Goal: Information Seeking & Learning: Learn about a topic

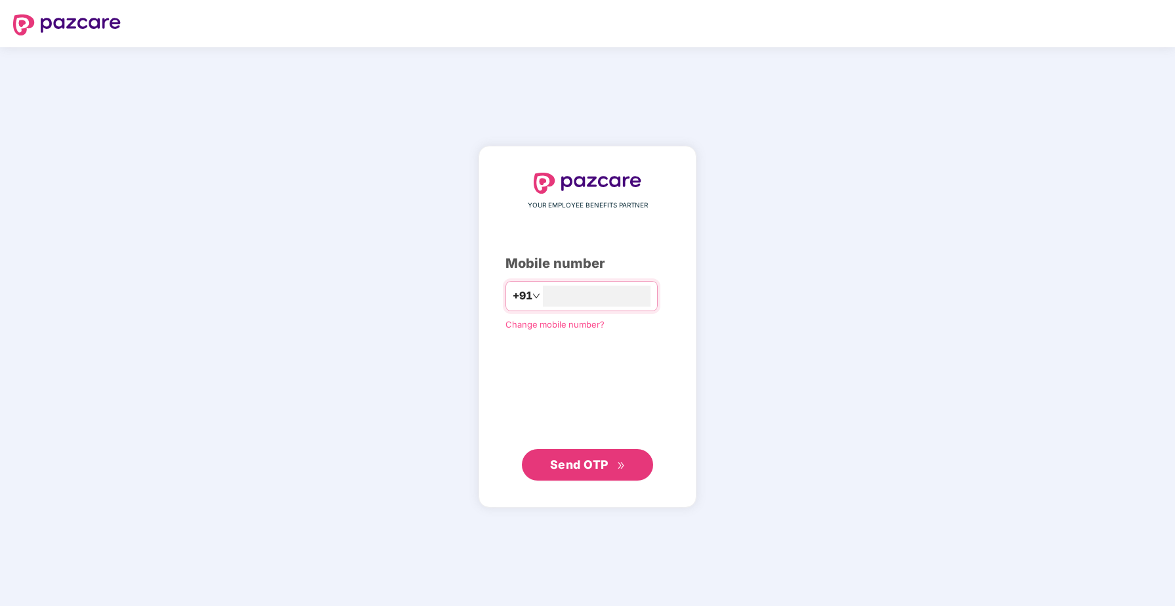
type input "*"
type input "**********"
click at [587, 465] on span "Send OTP" at bounding box center [579, 464] width 58 height 14
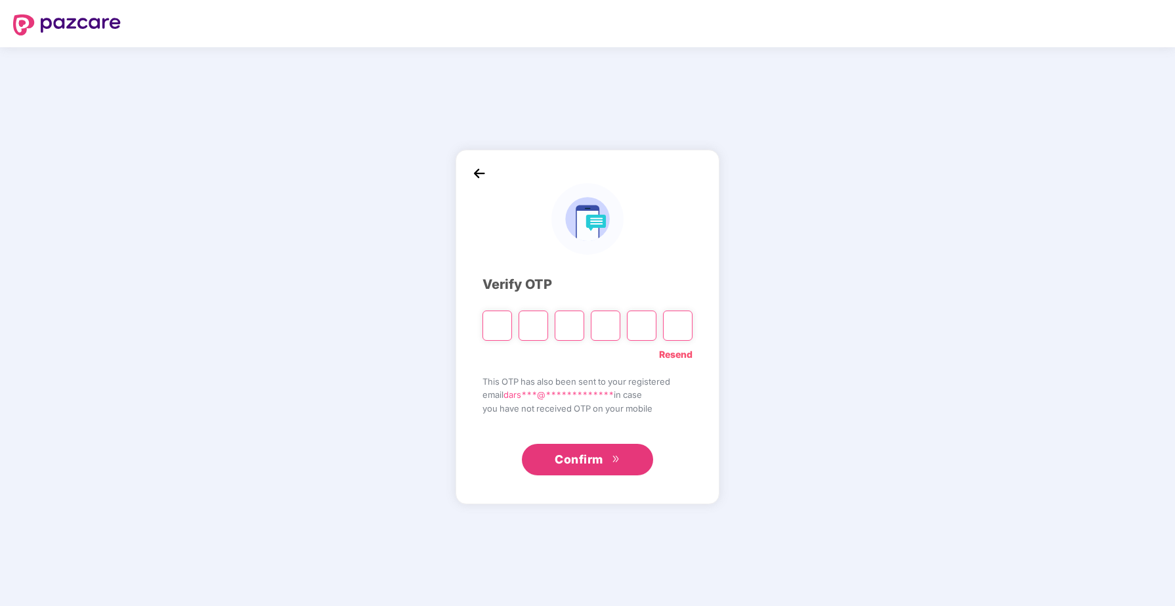
type input "*"
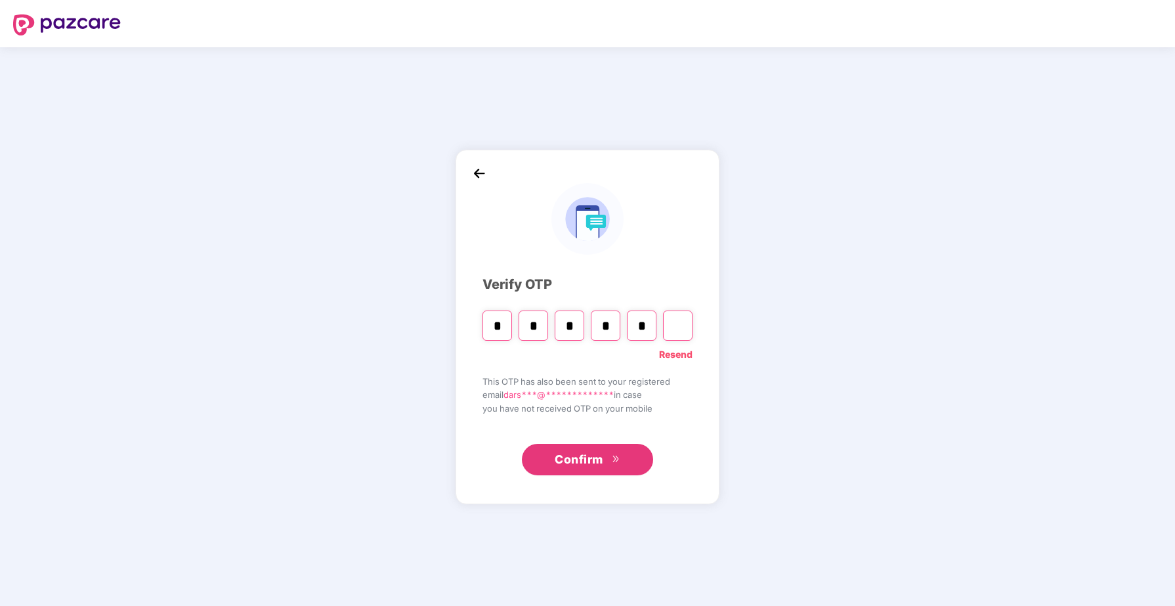
type input "*"
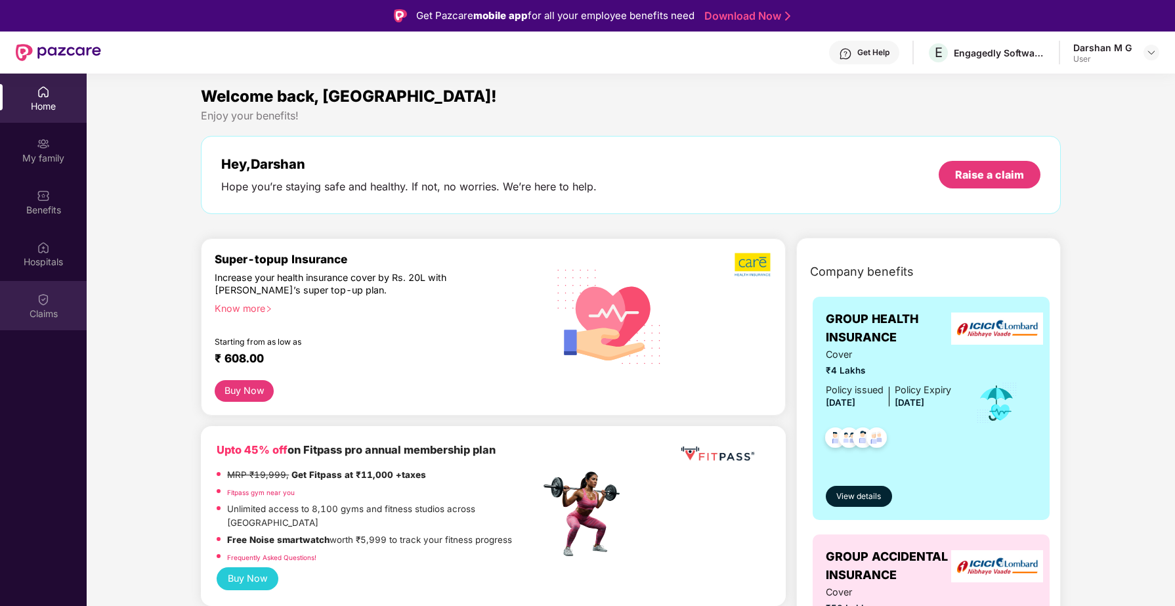
click at [69, 305] on div "Claims" at bounding box center [43, 305] width 87 height 49
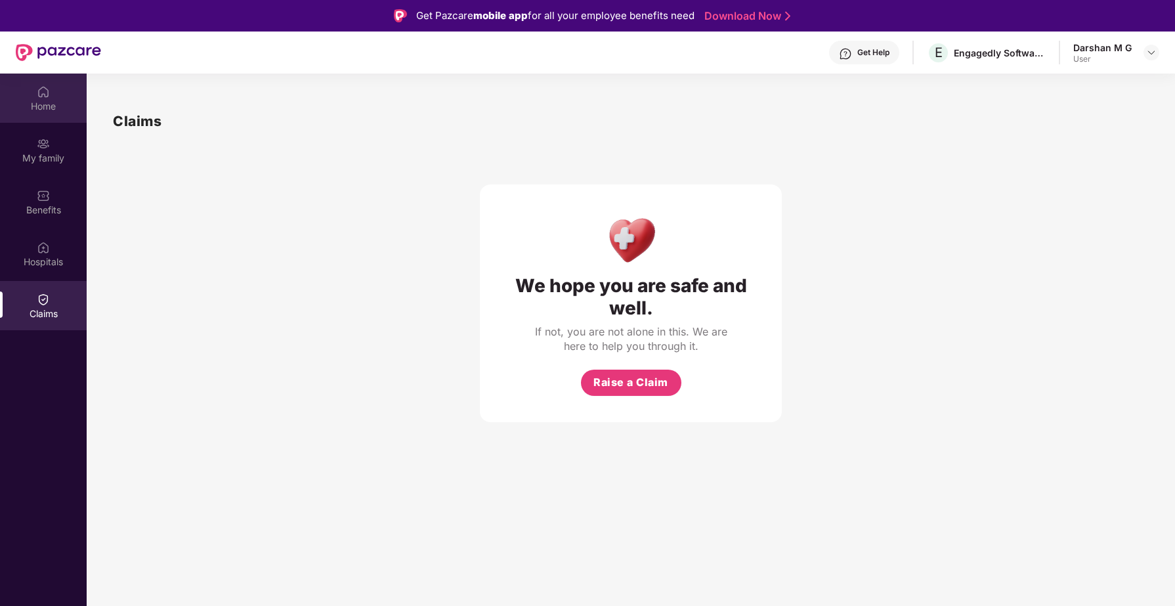
click at [34, 105] on div "Home" at bounding box center [43, 106] width 87 height 13
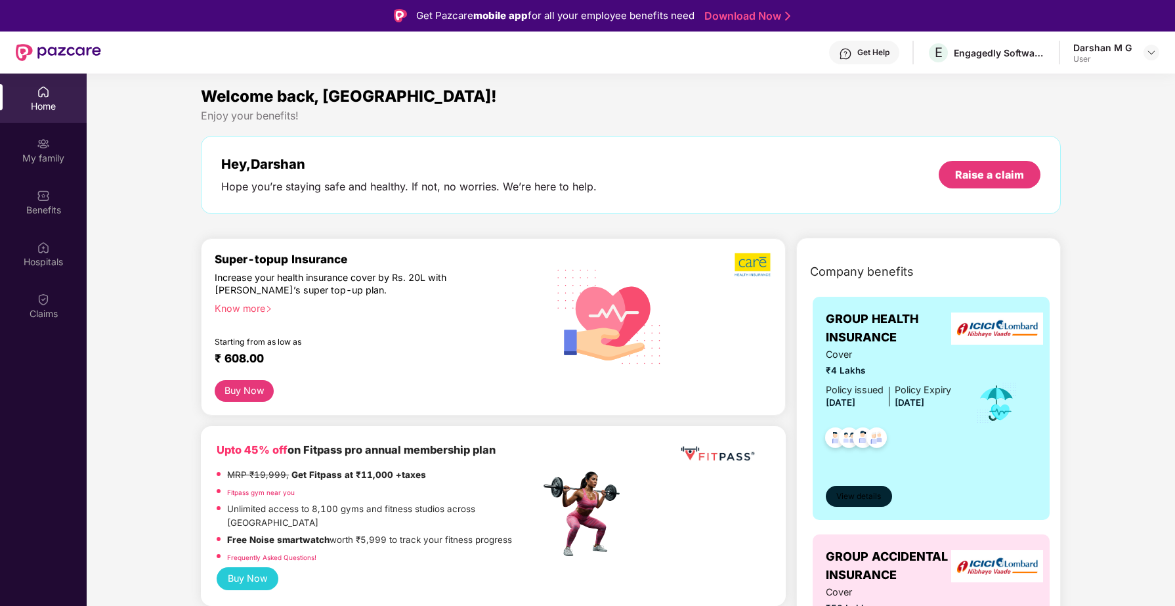
click at [862, 491] on span "View details" at bounding box center [858, 496] width 45 height 12
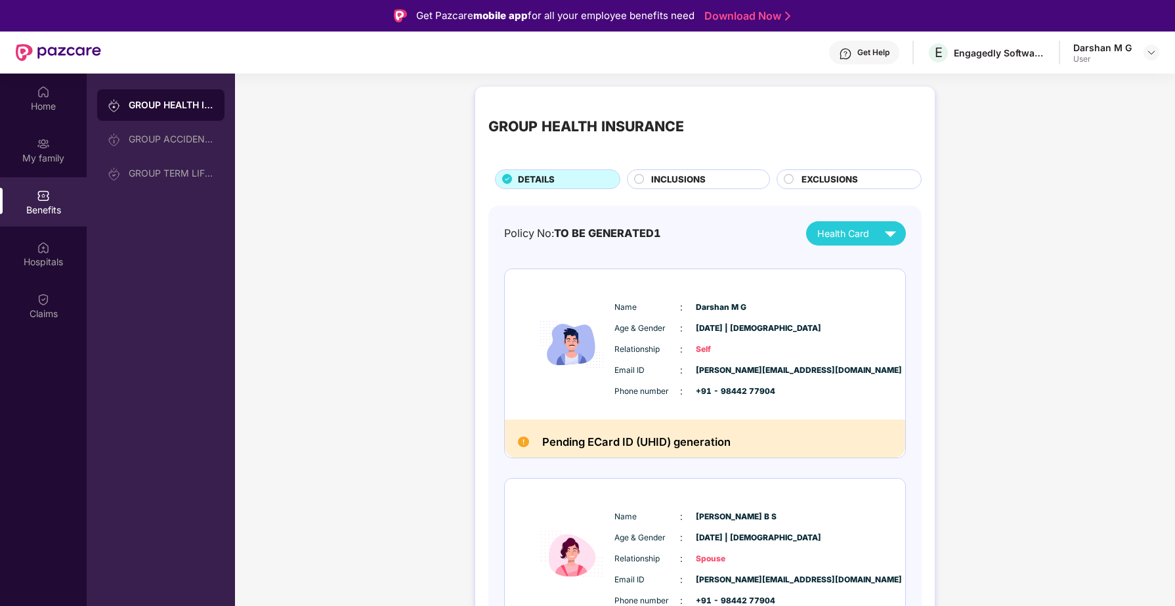
scroll to position [6, 0]
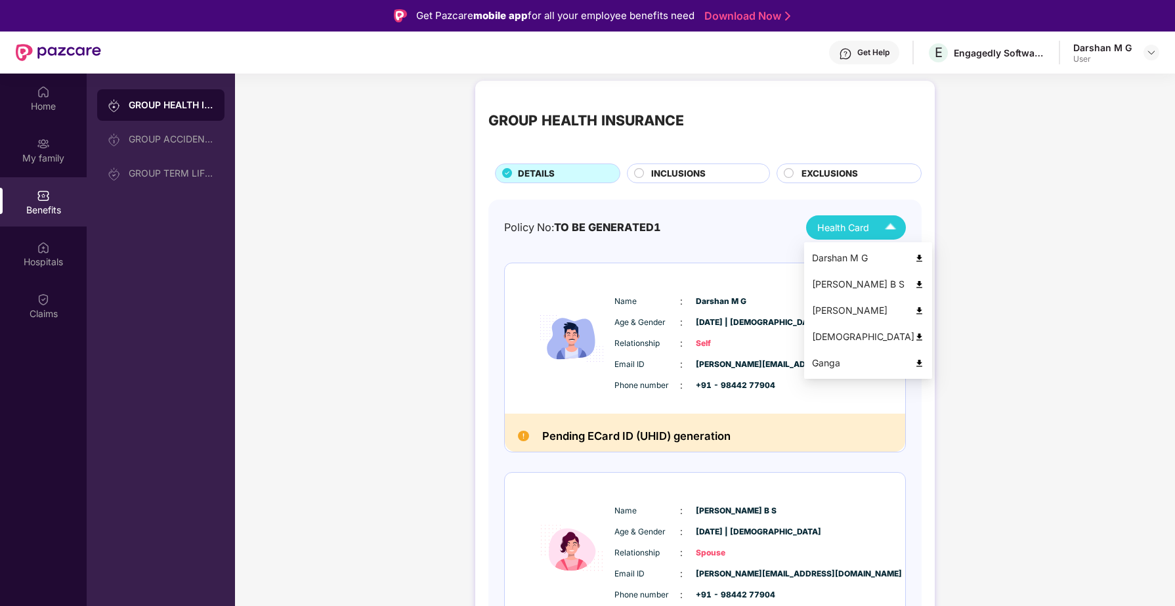
click at [884, 222] on img at bounding box center [890, 227] width 23 height 23
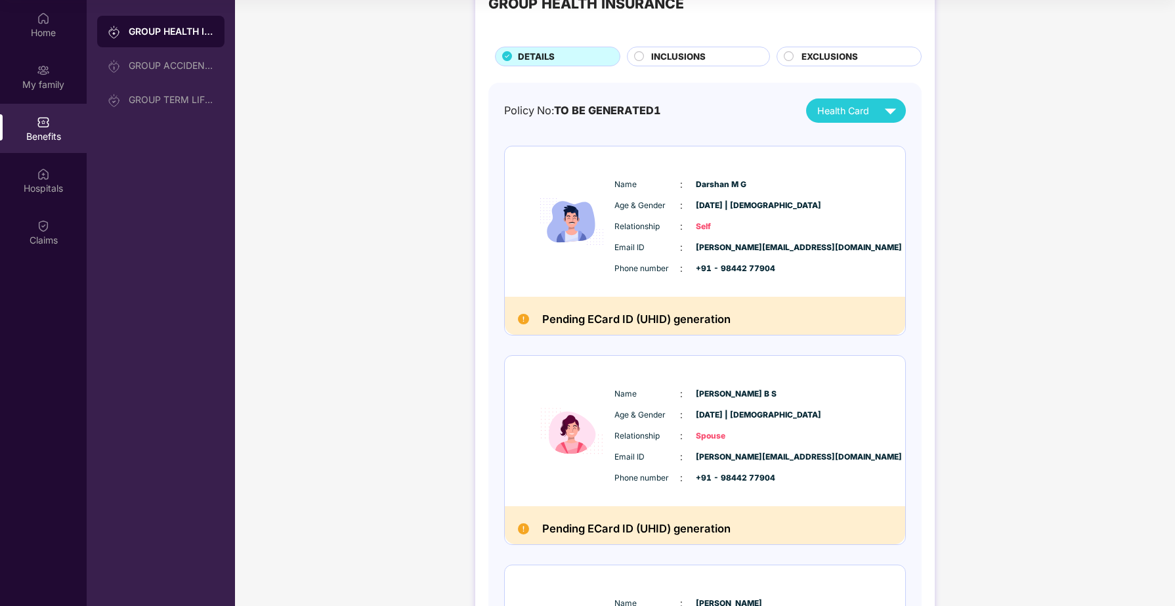
scroll to position [0, 0]
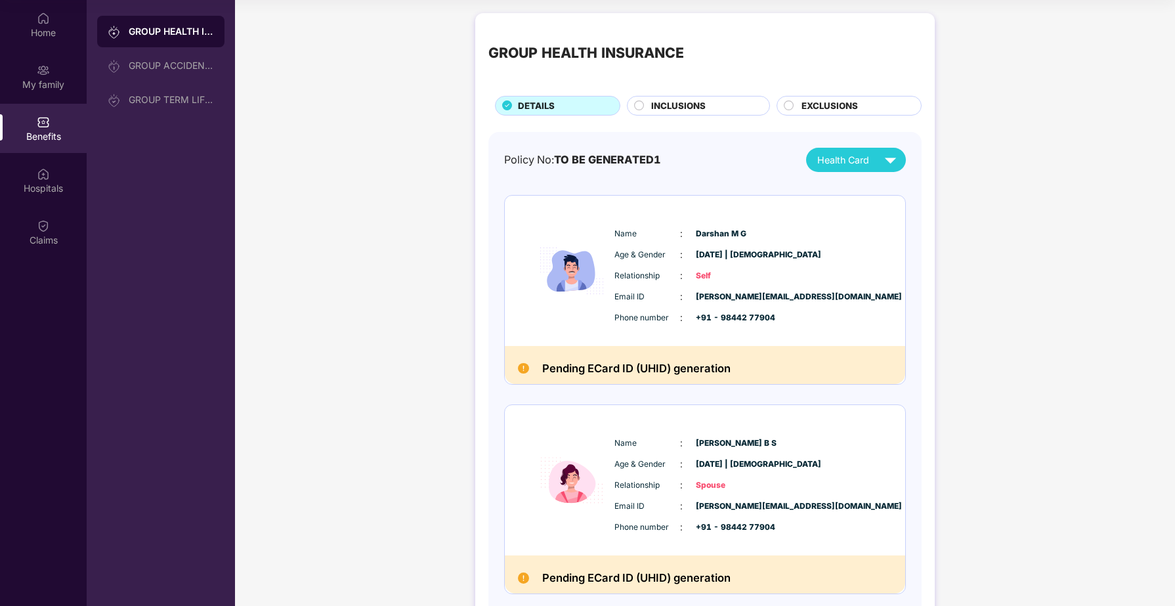
click at [708, 114] on div "INCLUSIONS" at bounding box center [704, 107] width 118 height 16
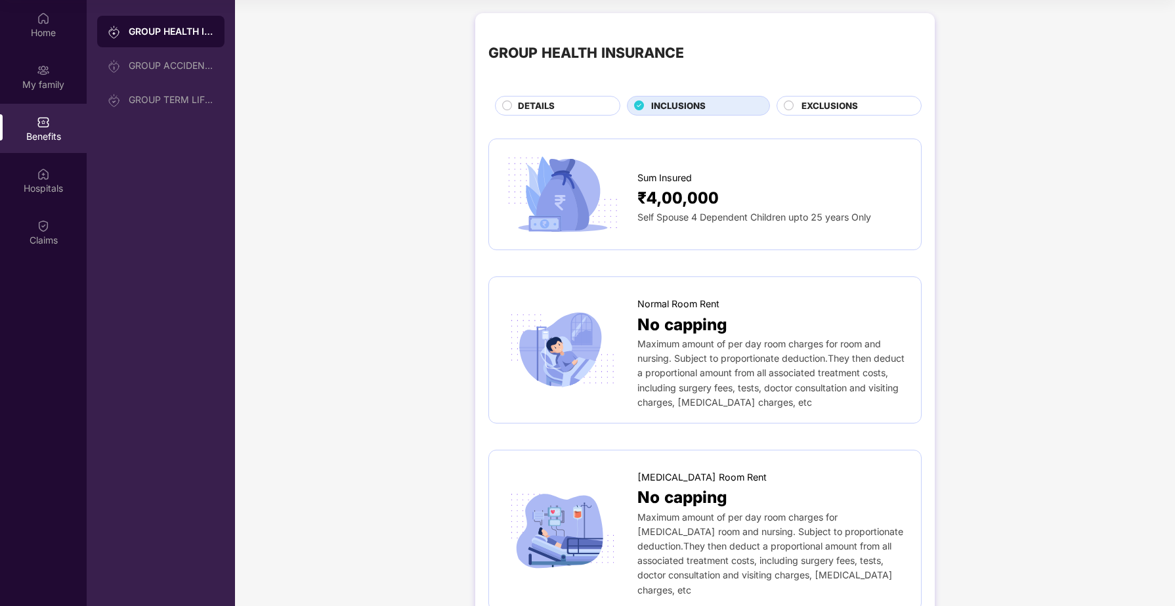
click at [827, 96] on div "EXCLUSIONS" at bounding box center [848, 106] width 145 height 20
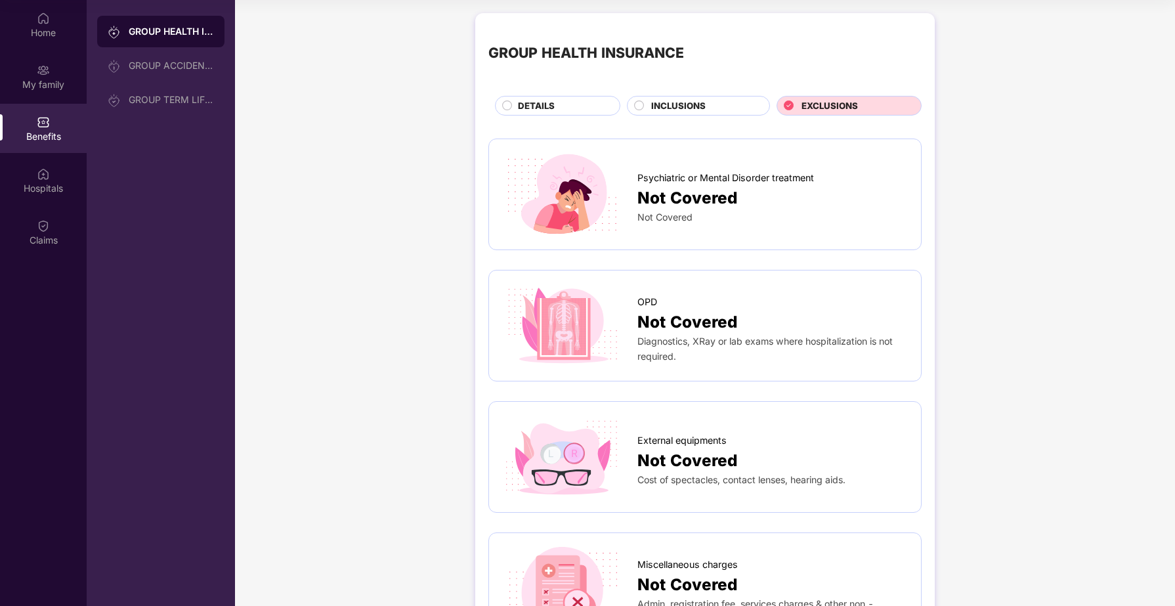
click at [827, 109] on span "EXCLUSIONS" at bounding box center [829, 106] width 56 height 14
click at [679, 107] on span "INCLUSIONS" at bounding box center [678, 106] width 54 height 14
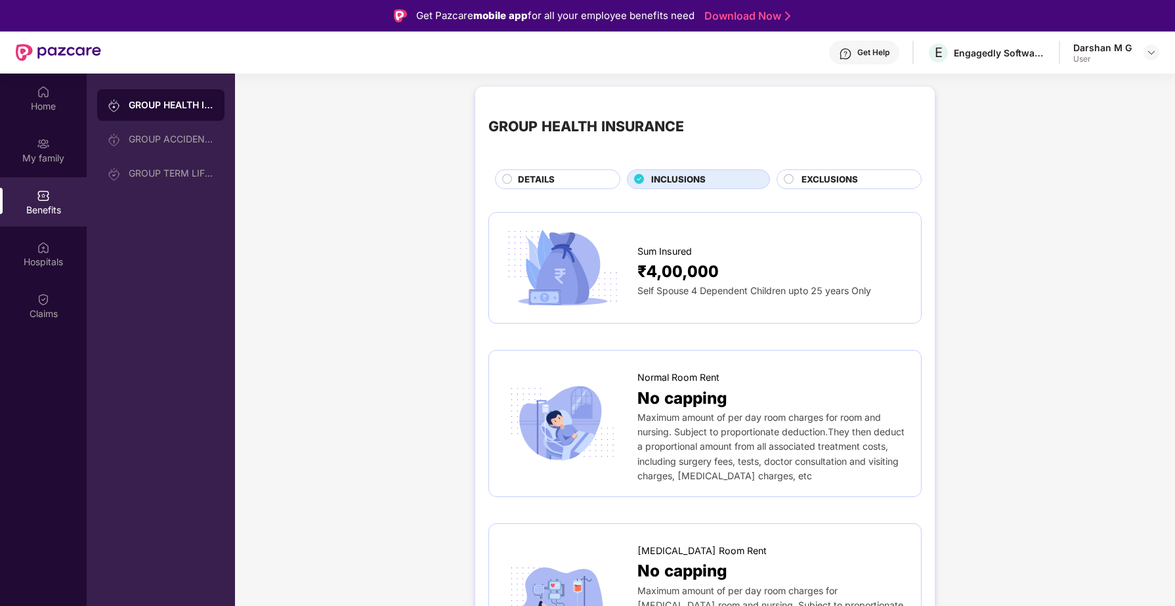
click at [557, 181] on div "DETAILS" at bounding box center [562, 181] width 102 height 16
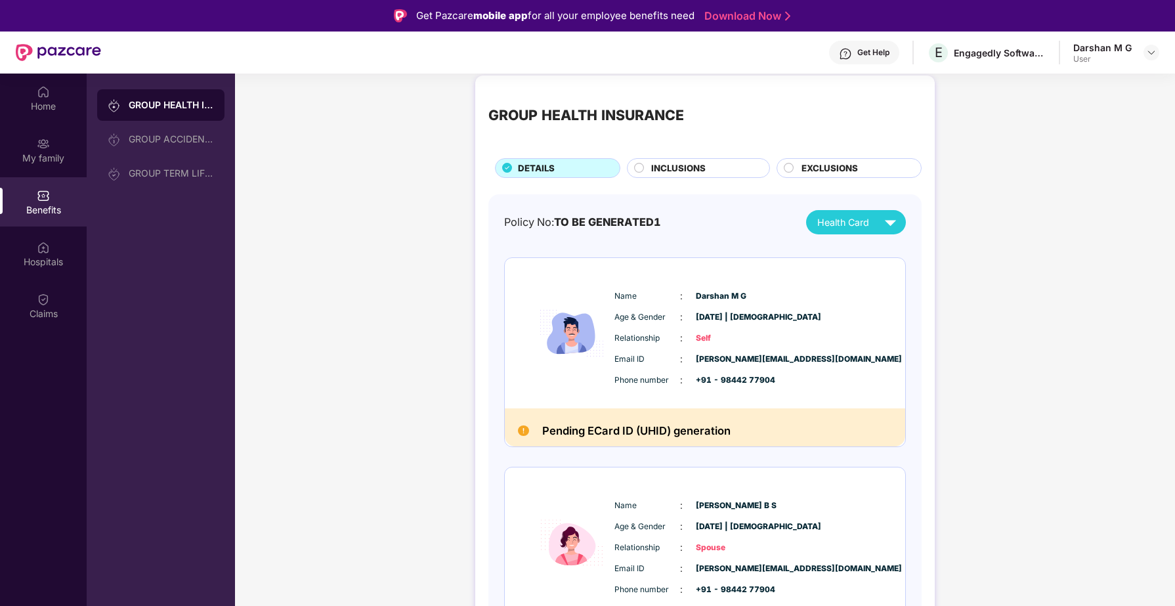
scroll to position [11, 0]
click at [675, 165] on span "INCLUSIONS" at bounding box center [678, 169] width 54 height 14
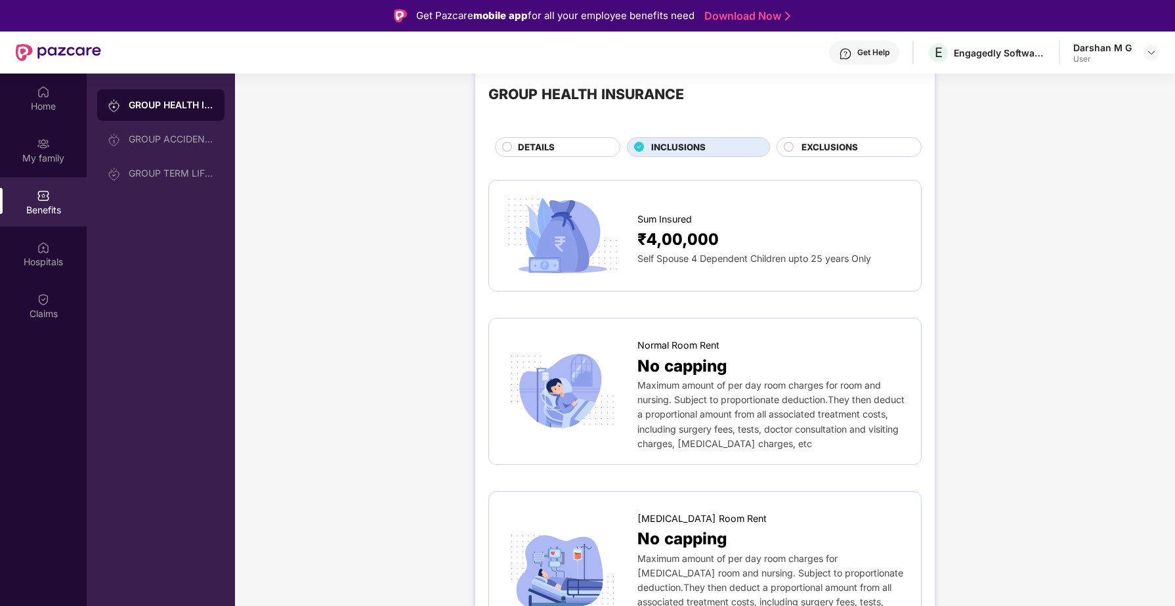
scroll to position [0, 0]
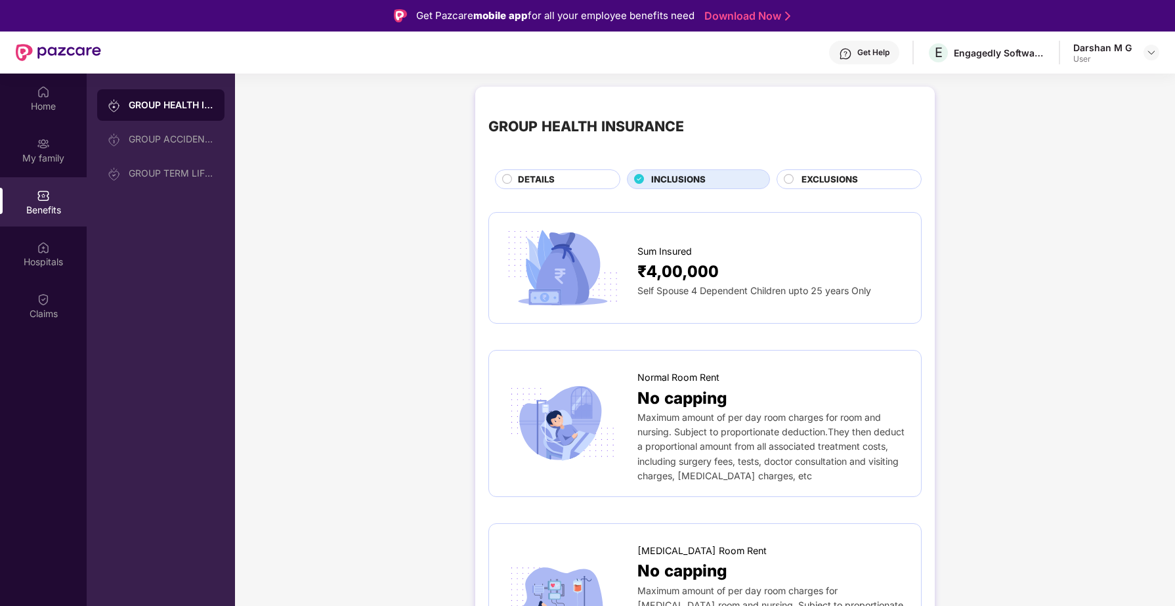
click at [561, 186] on div "DETAILS" at bounding box center [562, 181] width 102 height 16
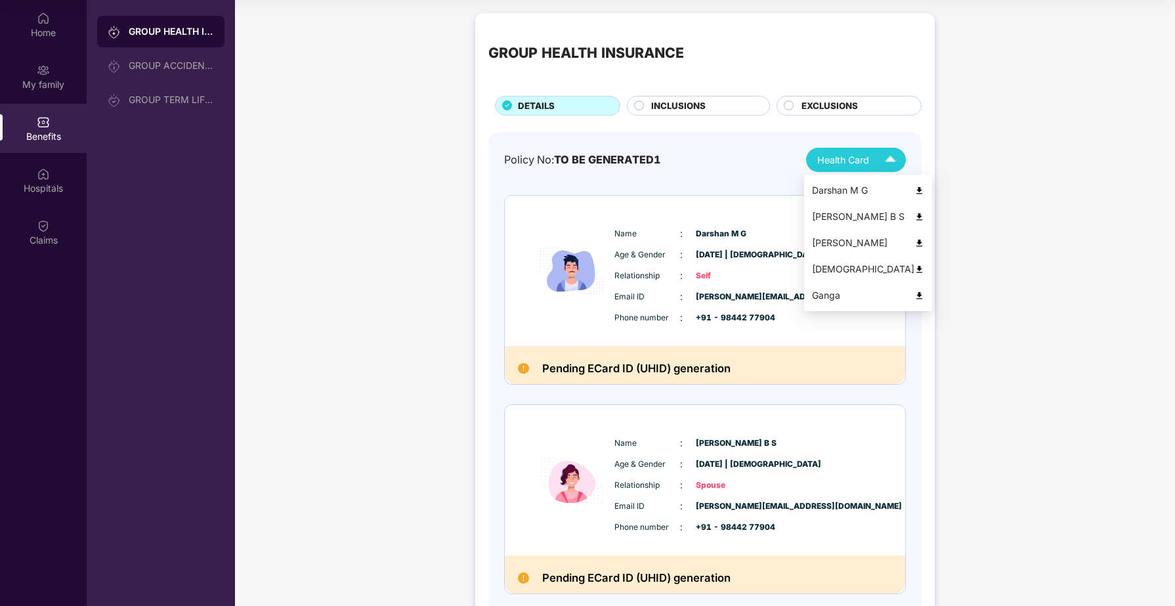
click at [862, 159] on span "Health Card" at bounding box center [843, 160] width 52 height 14
click at [843, 270] on div "[DEMOGRAPHIC_DATA]" at bounding box center [868, 269] width 112 height 14
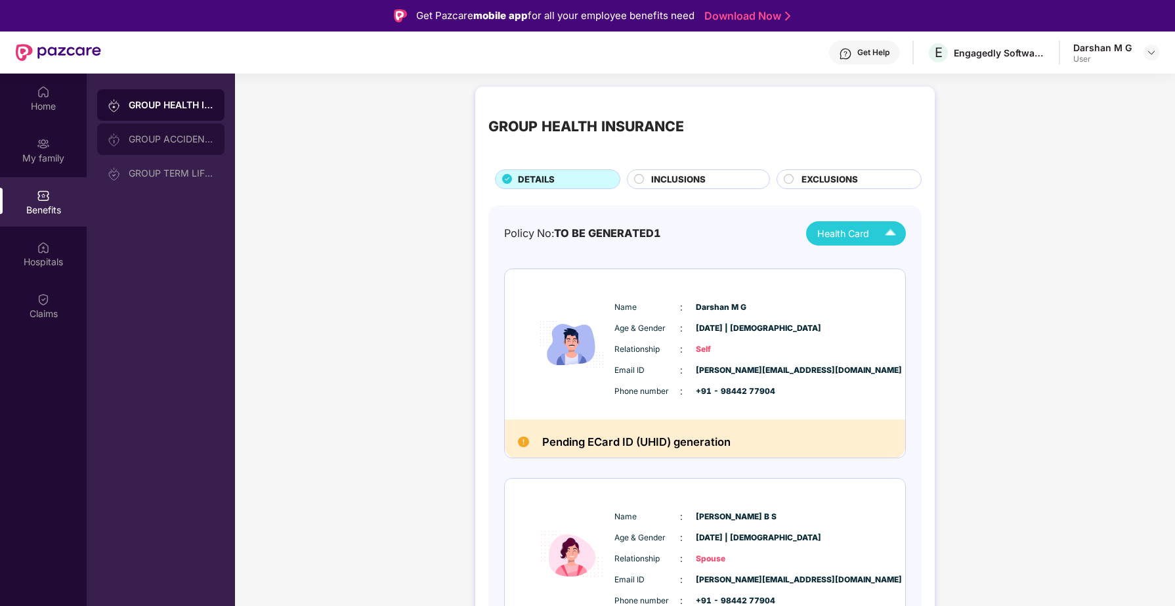
click at [173, 152] on div "GROUP ACCIDENTAL INSURANCE" at bounding box center [160, 139] width 127 height 32
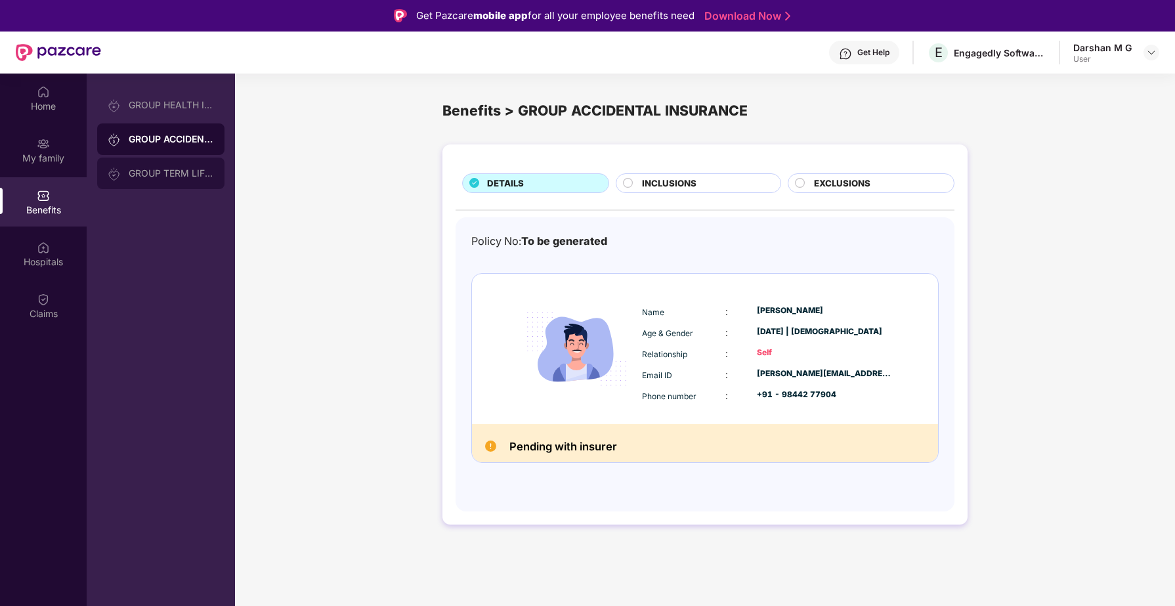
click at [179, 180] on div "GROUP TERM LIFE INSURANCE" at bounding box center [160, 174] width 127 height 32
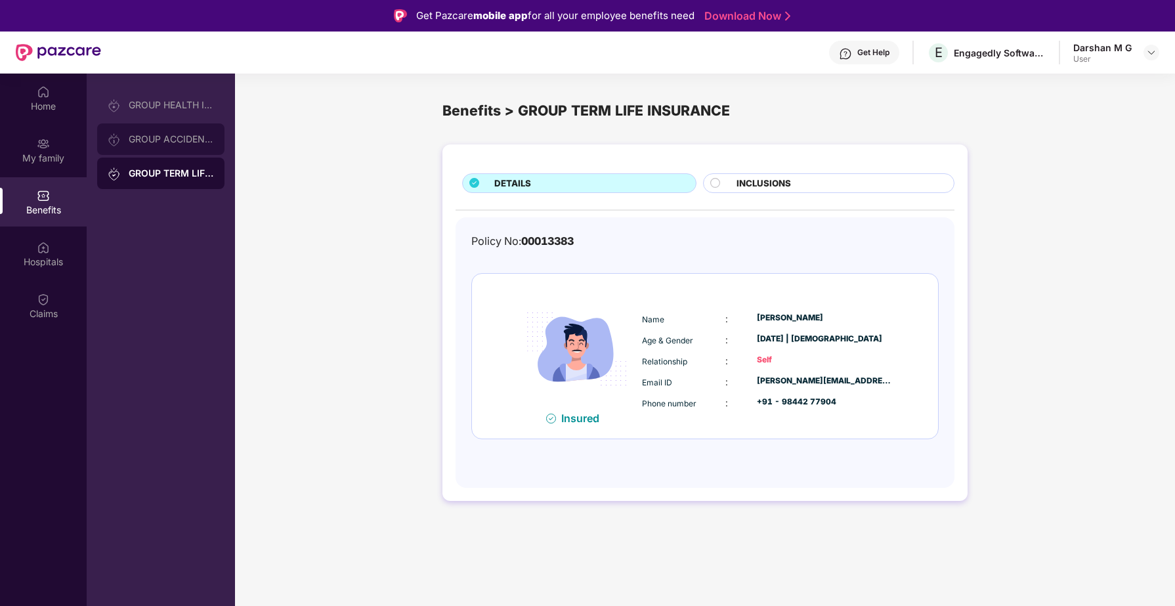
click at [177, 141] on div "GROUP ACCIDENTAL INSURANCE" at bounding box center [171, 139] width 85 height 11
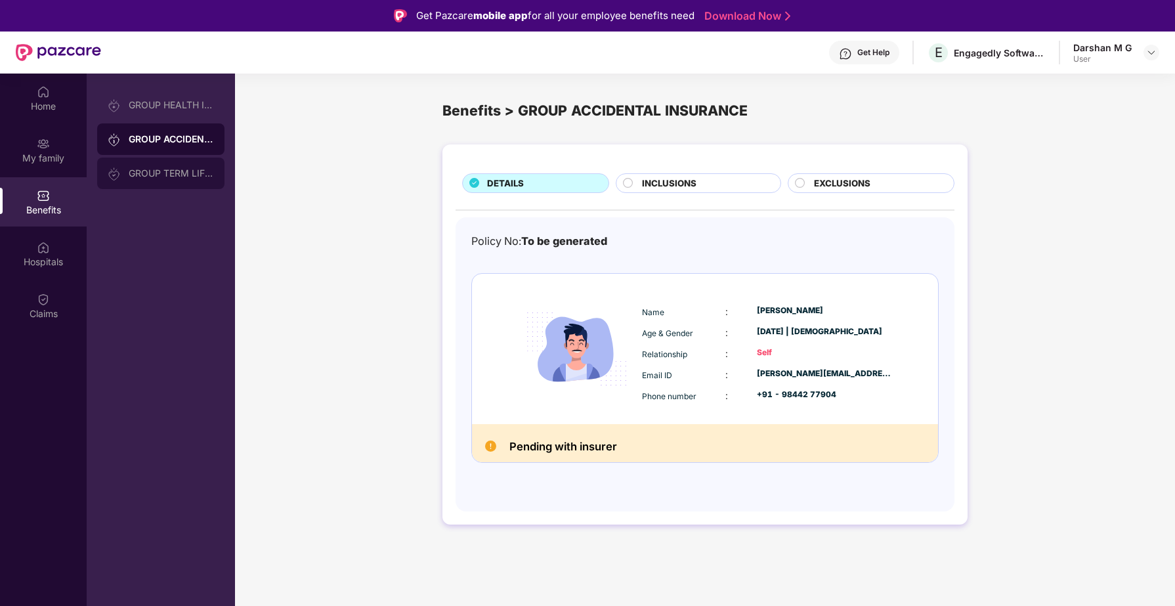
click at [169, 188] on div "GROUP TERM LIFE INSURANCE" at bounding box center [160, 174] width 127 height 32
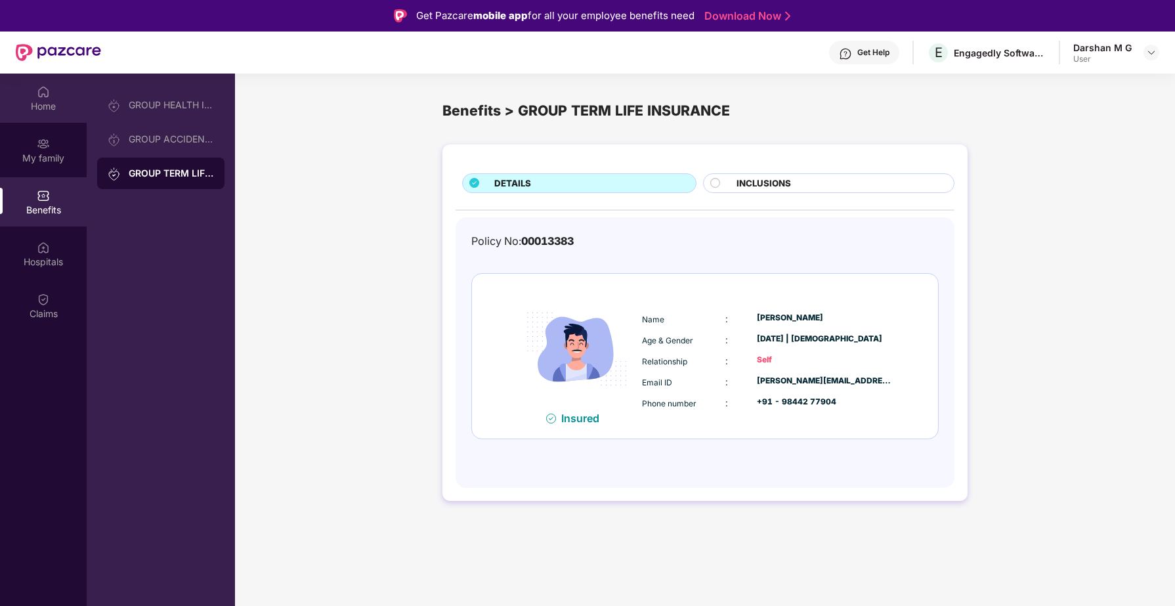
click at [45, 105] on div "Home" at bounding box center [43, 106] width 87 height 13
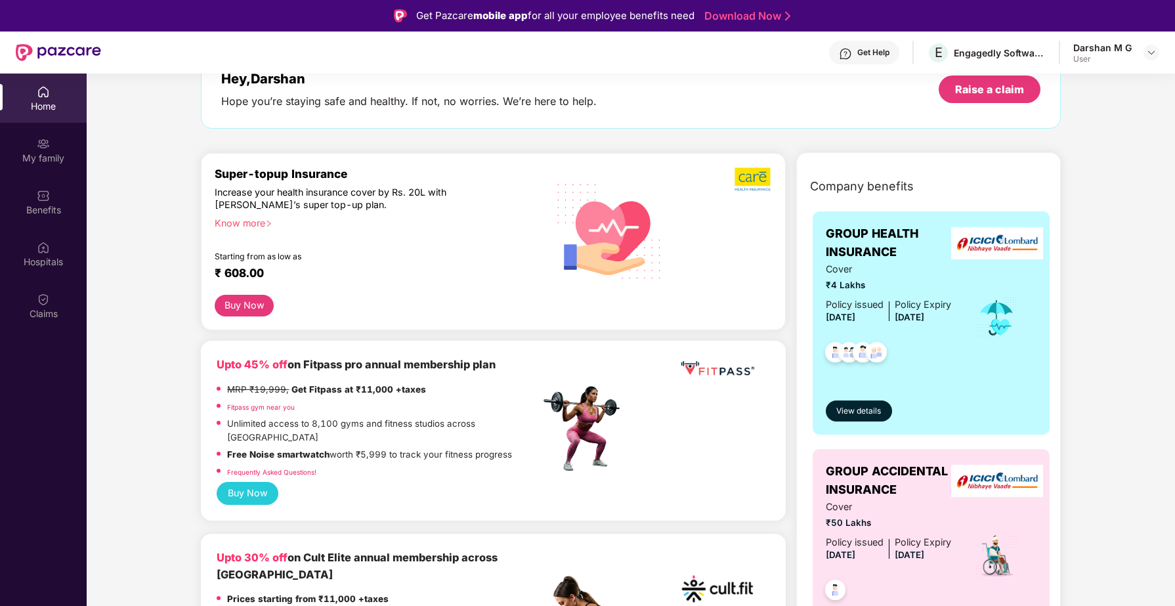
scroll to position [100, 0]
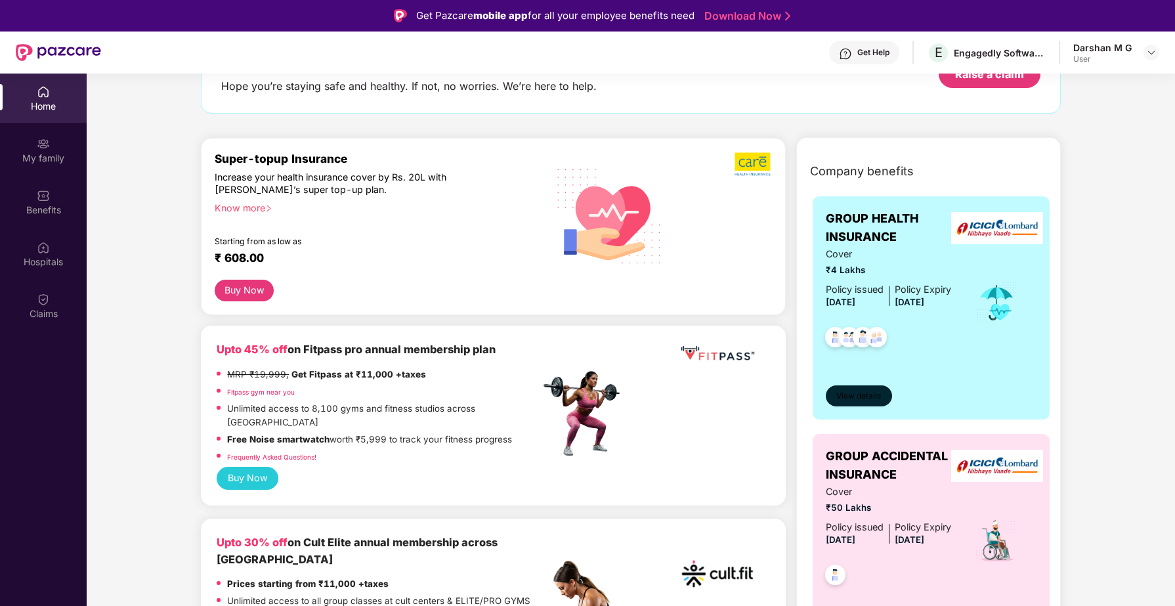
click at [872, 394] on span "View details" at bounding box center [858, 396] width 45 height 12
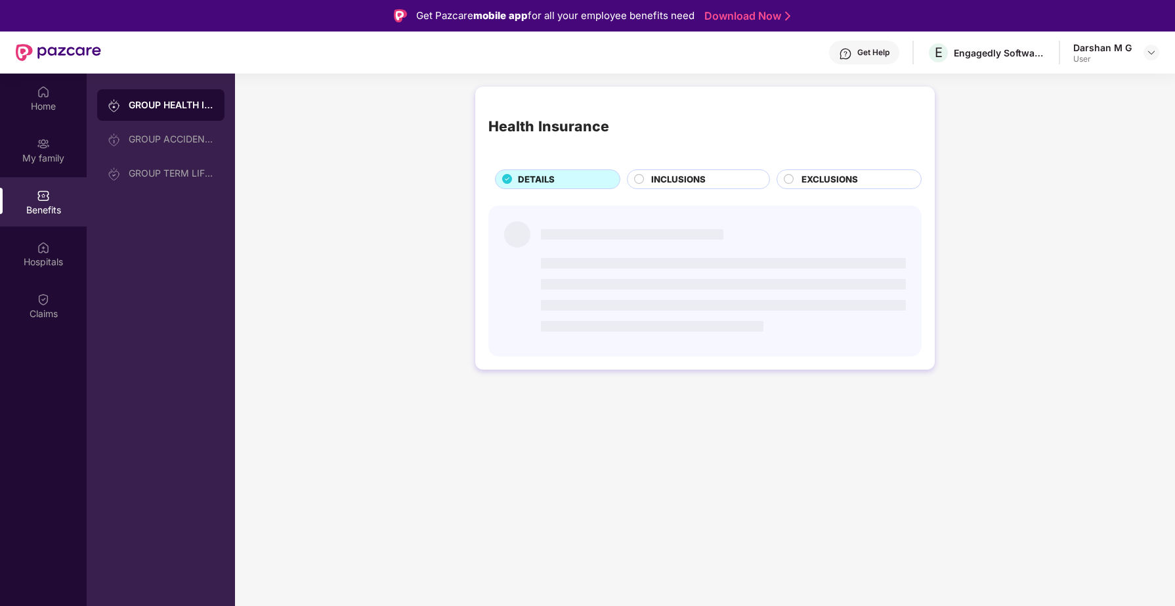
scroll to position [0, 0]
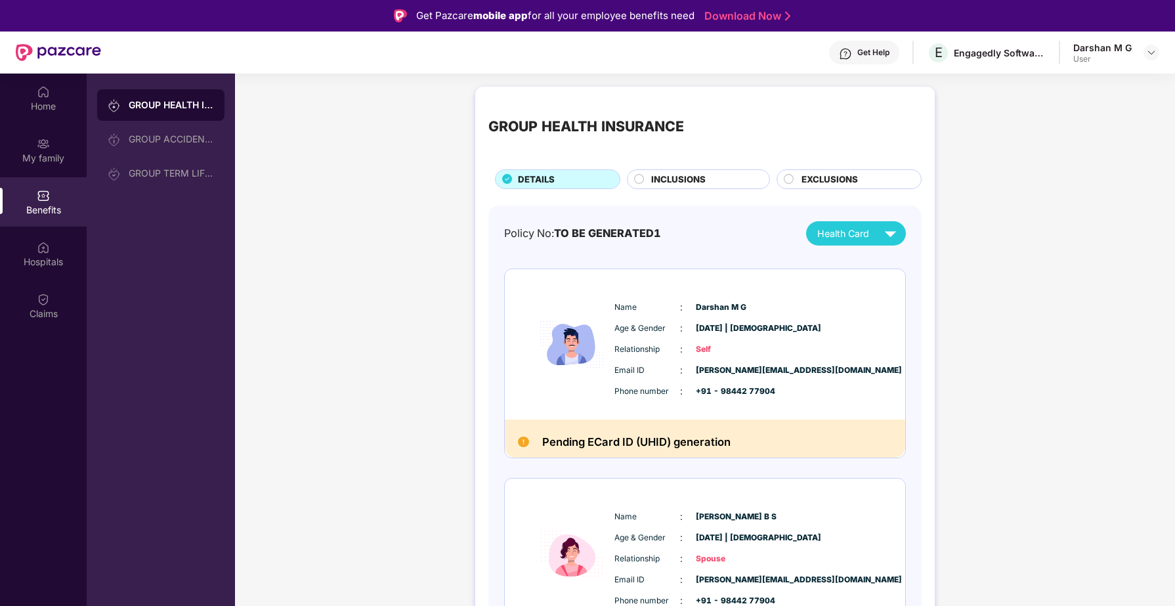
click at [700, 188] on div "INCLUSIONS" at bounding box center [698, 179] width 143 height 20
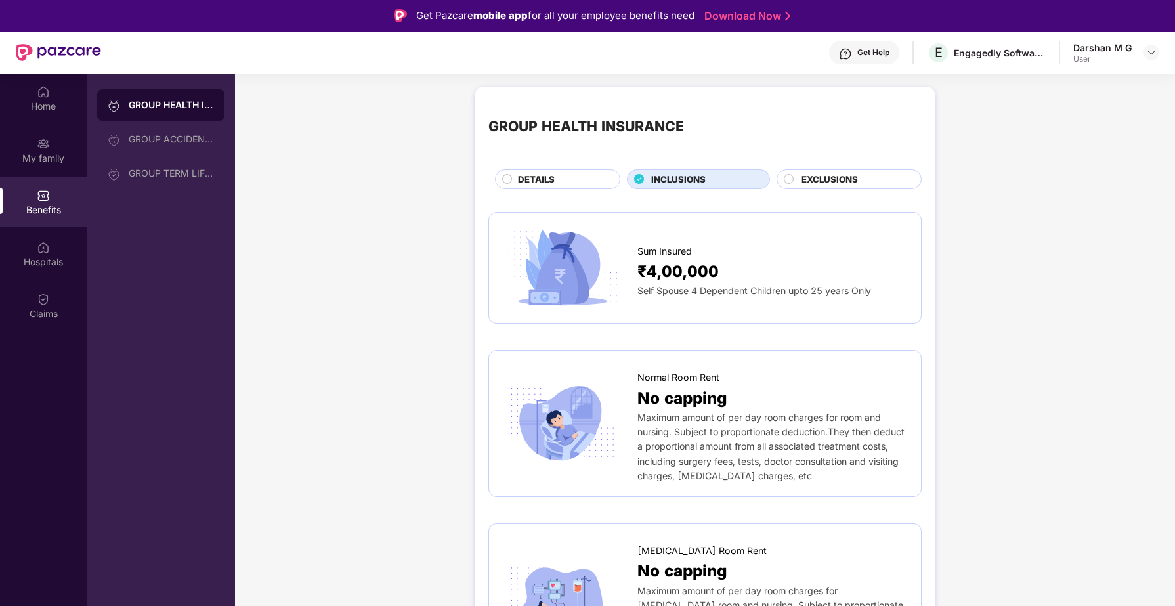
click at [858, 173] on div "EXCLUSIONS" at bounding box center [854, 181] width 119 height 16
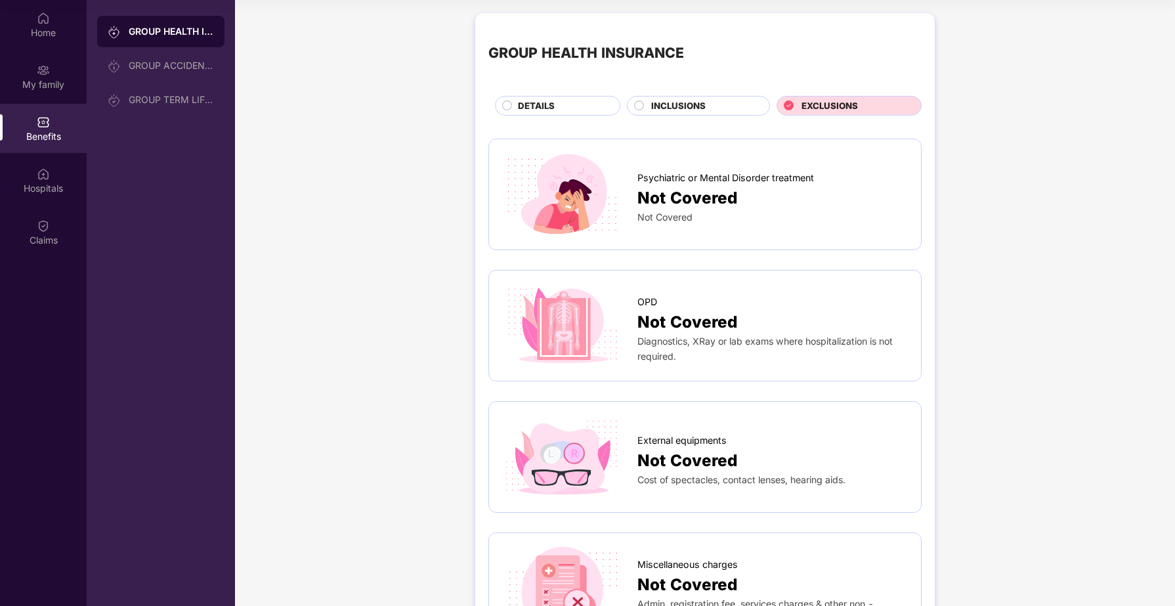
click at [540, 104] on span "DETAILS" at bounding box center [536, 106] width 37 height 14
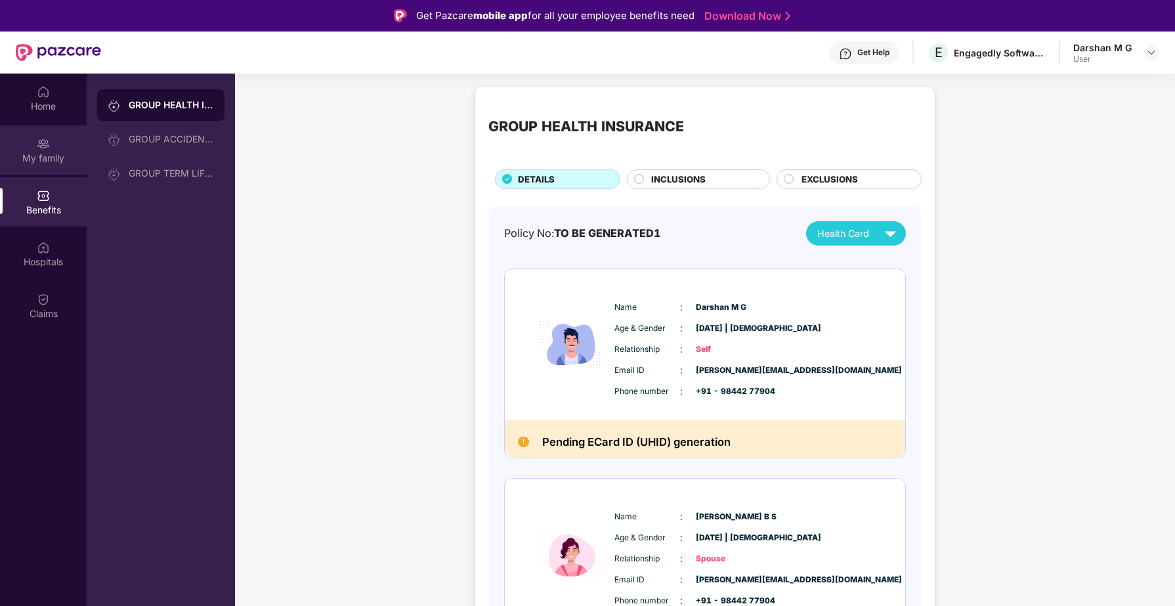
click at [61, 145] on div "My family" at bounding box center [43, 149] width 87 height 49
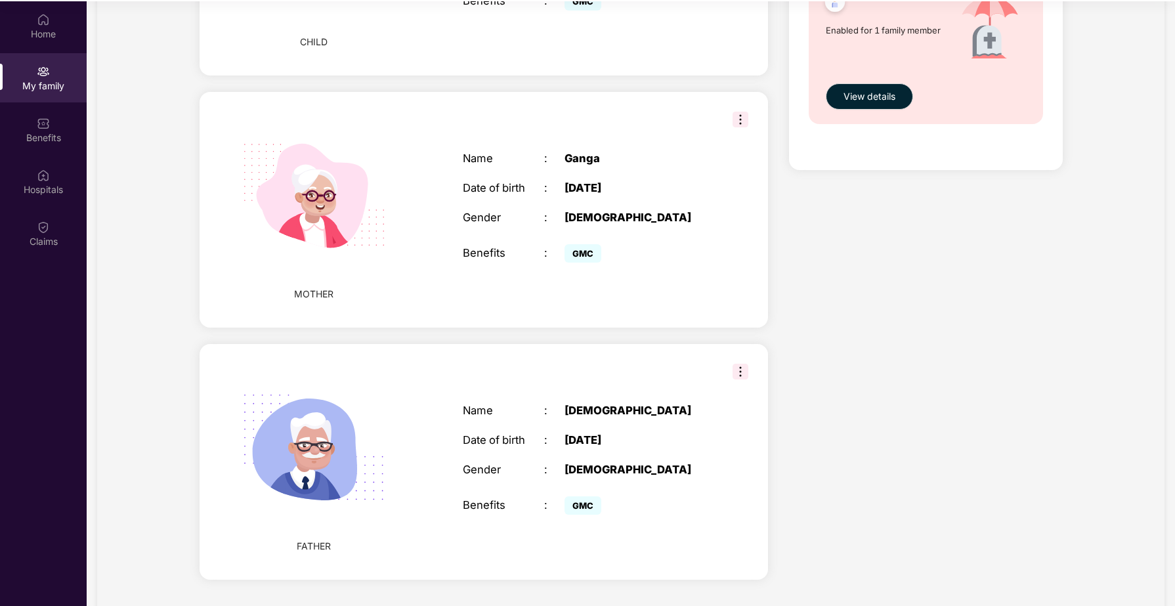
scroll to position [74, 0]
click at [738, 362] on img at bounding box center [740, 370] width 16 height 16
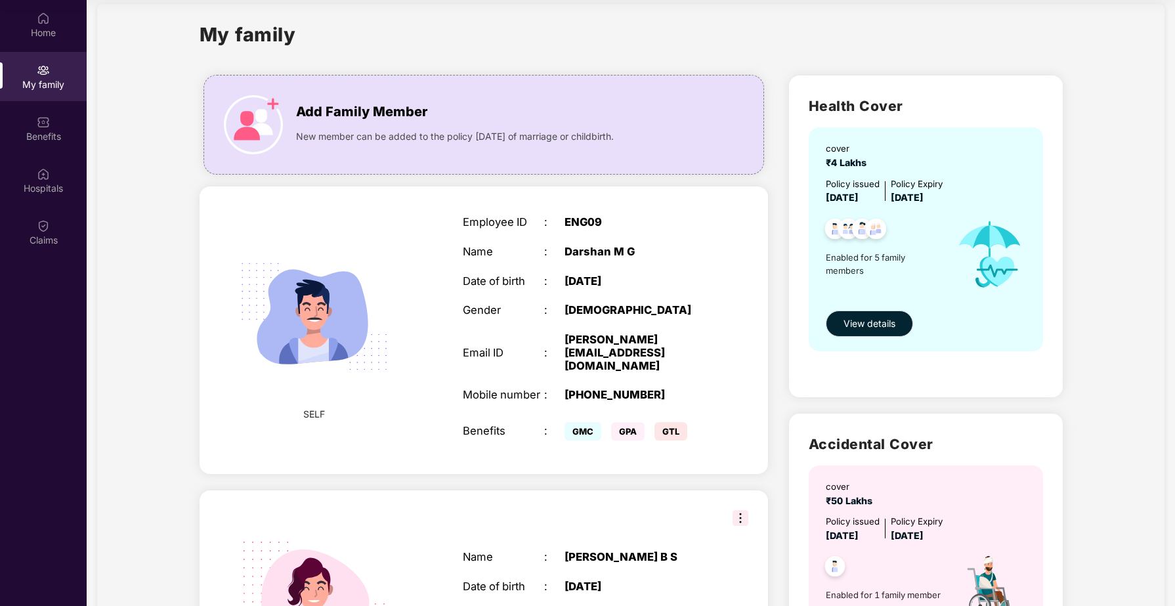
scroll to position [0, 0]
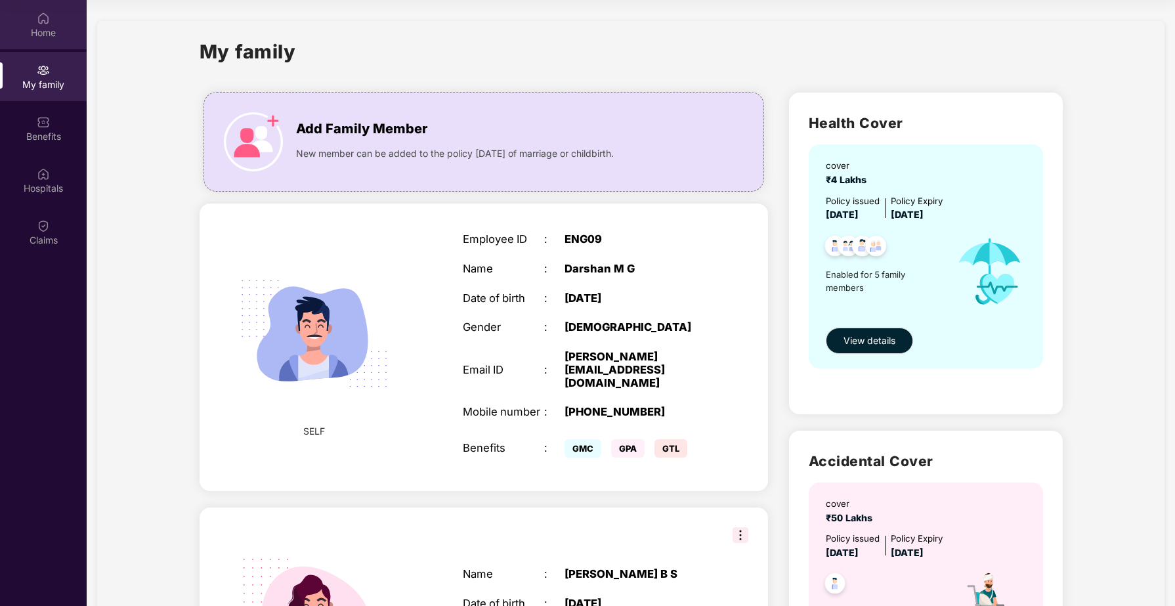
click at [37, 33] on div "Home" at bounding box center [43, 32] width 87 height 13
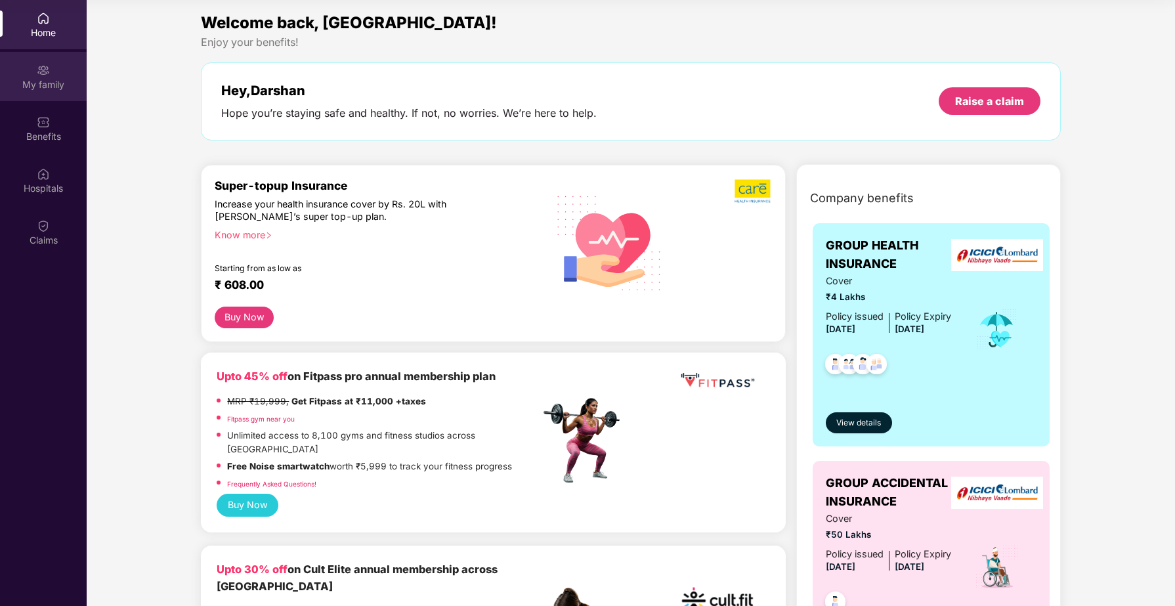
click at [54, 87] on div "My family" at bounding box center [43, 84] width 87 height 13
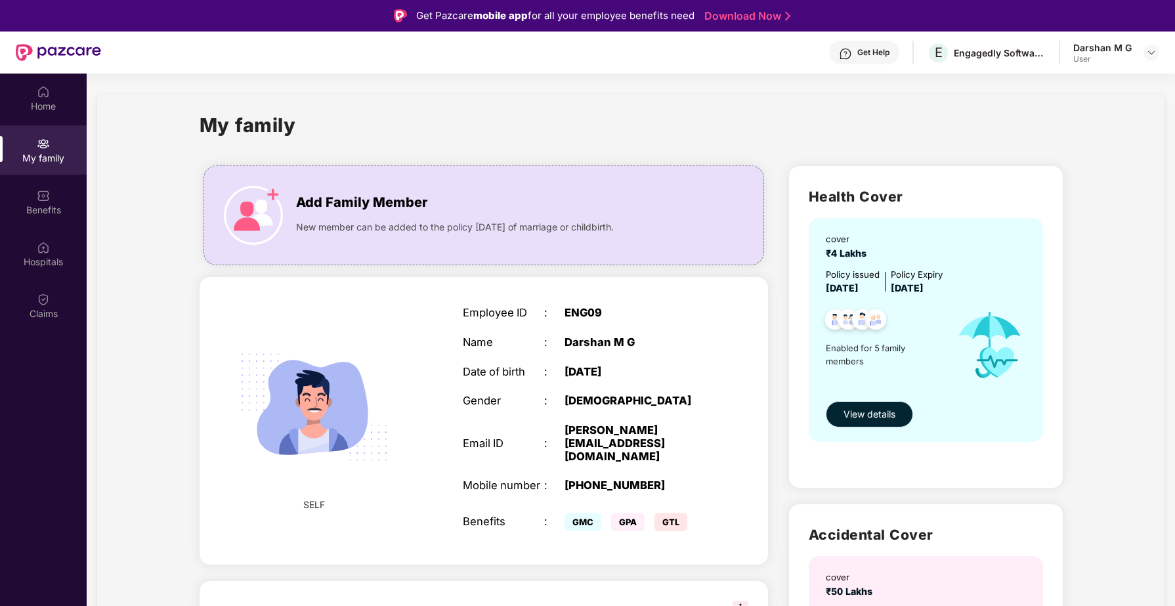
click at [885, 424] on button "View details" at bounding box center [869, 414] width 87 height 26
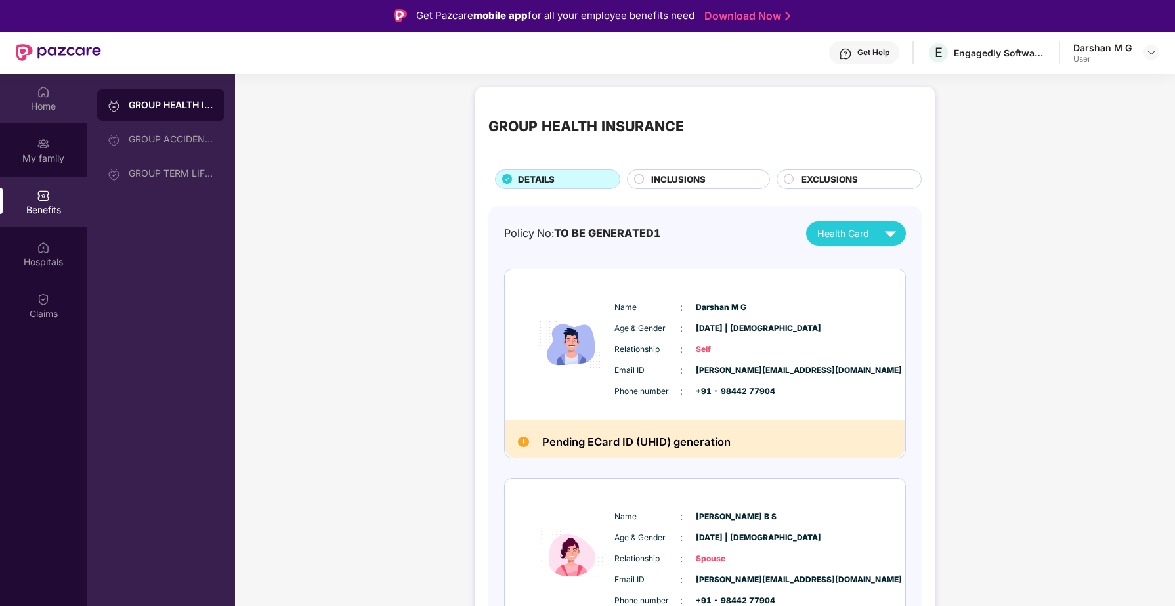
click at [39, 101] on div "Home" at bounding box center [43, 106] width 87 height 13
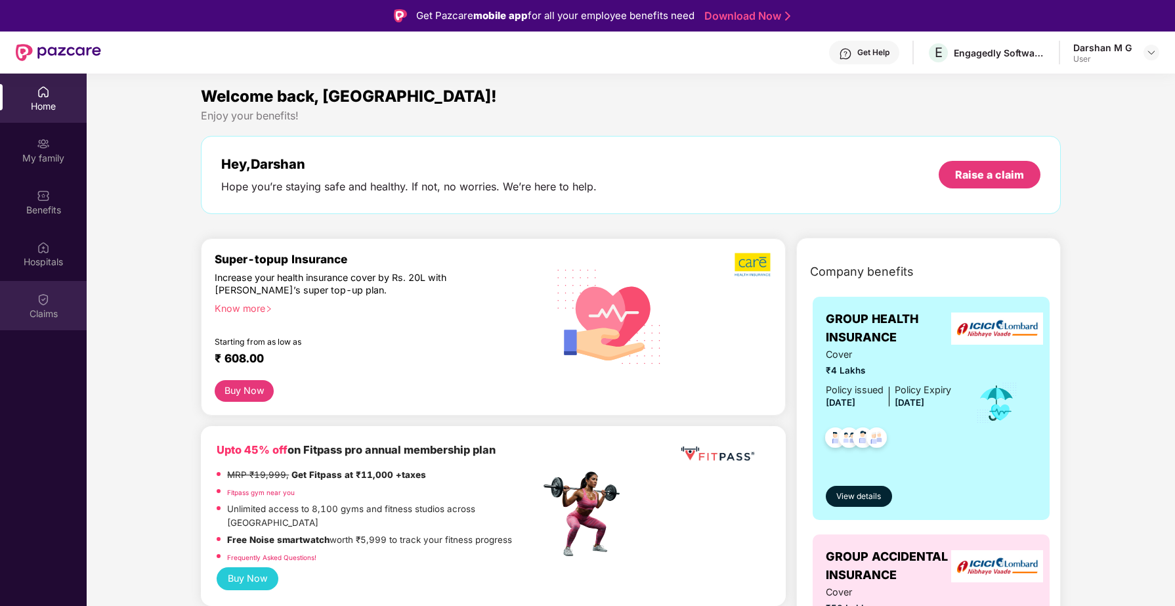
click at [34, 312] on div "Claims" at bounding box center [43, 313] width 87 height 13
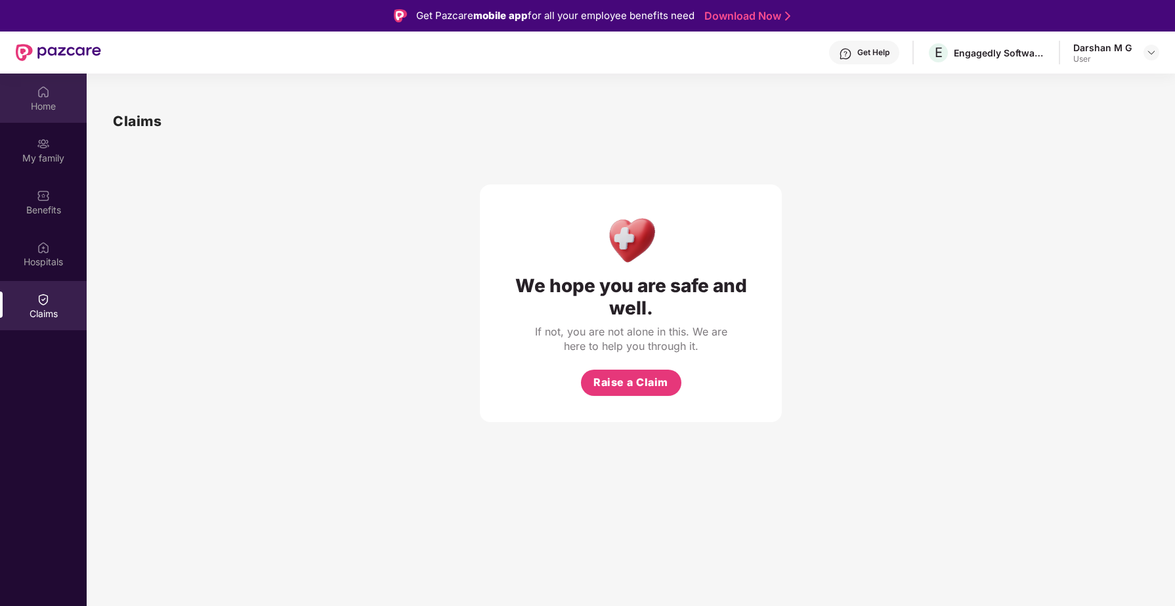
click at [33, 110] on div "Home" at bounding box center [43, 106] width 87 height 13
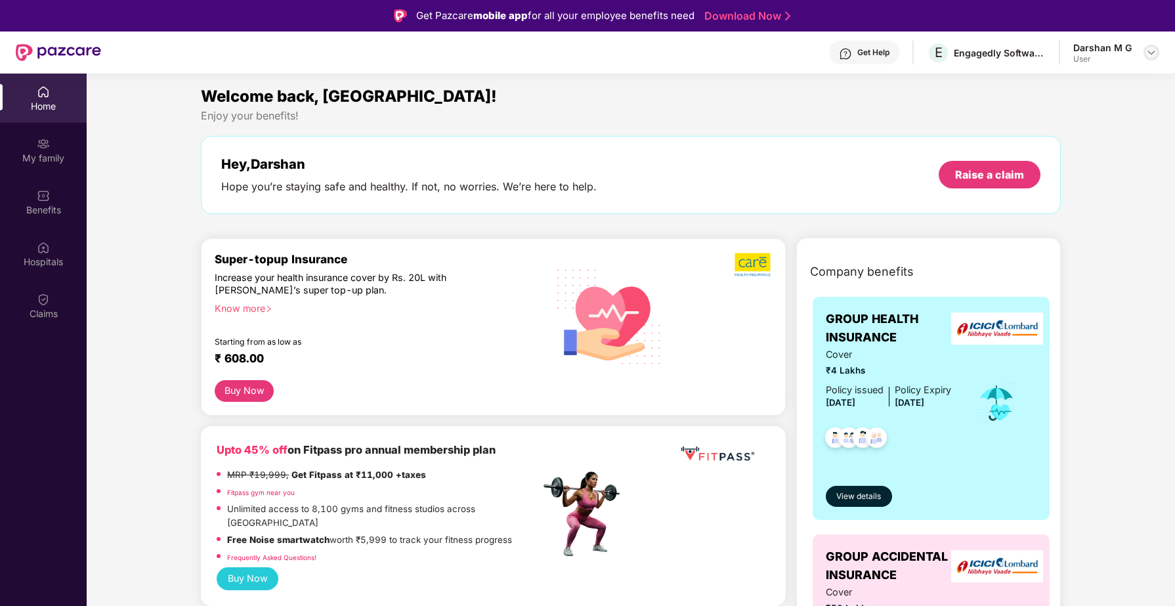
click at [1154, 56] on img at bounding box center [1151, 52] width 11 height 11
click at [1063, 81] on div "Logout" at bounding box center [1089, 84] width 171 height 26
